Goal: Transaction & Acquisition: Subscribe to service/newsletter

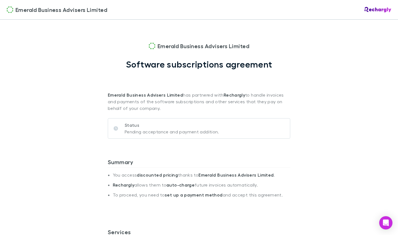
click at [127, 131] on p "Pending acceptance and payment addition." at bounding box center [172, 131] width 95 height 7
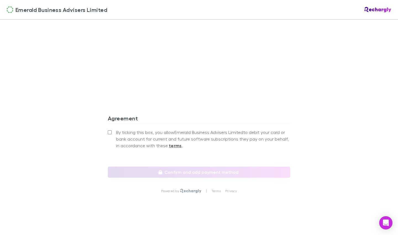
scroll to position [473, 0]
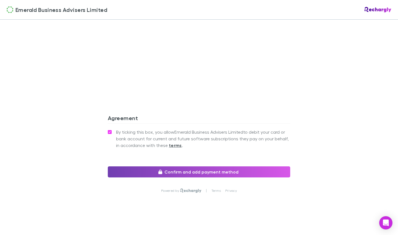
click at [193, 172] on button "Confirm and add payment method" at bounding box center [199, 171] width 183 height 11
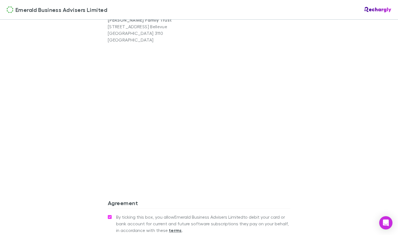
scroll to position [388, 0]
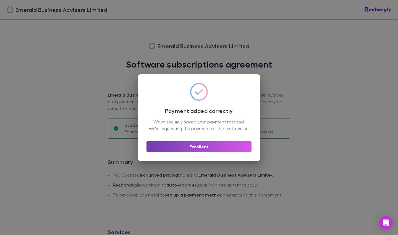
click at [169, 148] on button "Excellent" at bounding box center [199, 146] width 105 height 11
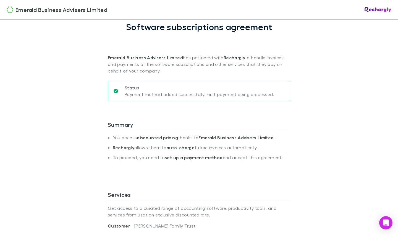
scroll to position [38, 0]
